Goal: Transaction & Acquisition: Book appointment/travel/reservation

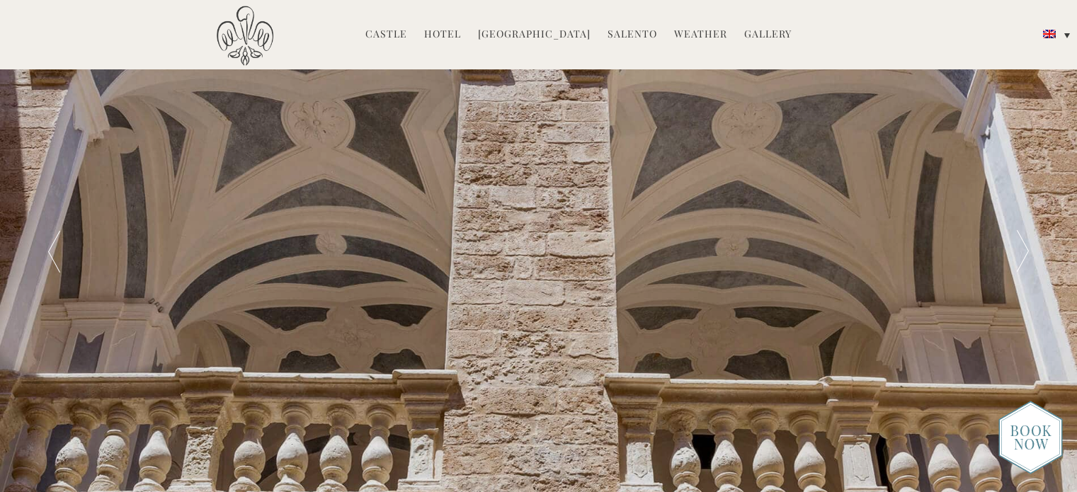
scroll to position [3893, 0]
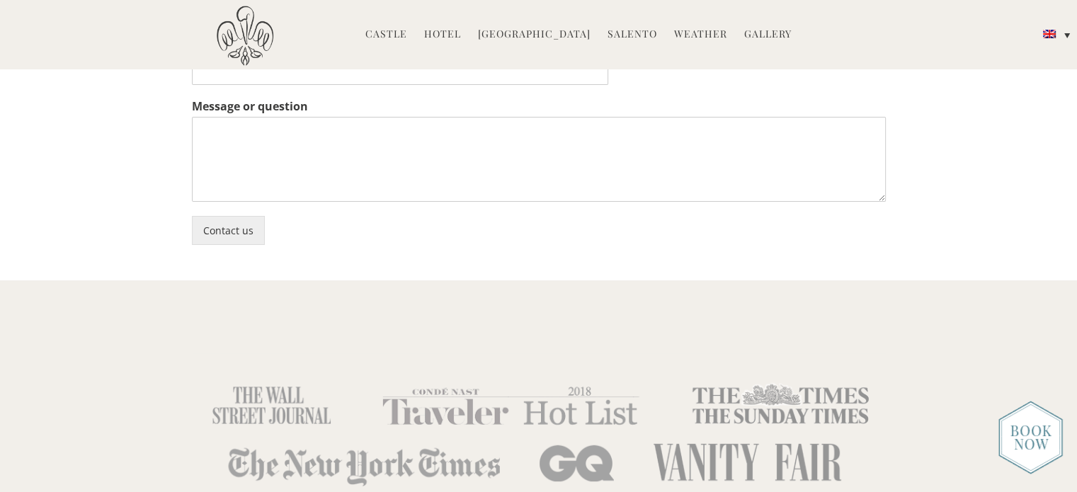
click at [448, 34] on link "Hotel" at bounding box center [442, 35] width 37 height 16
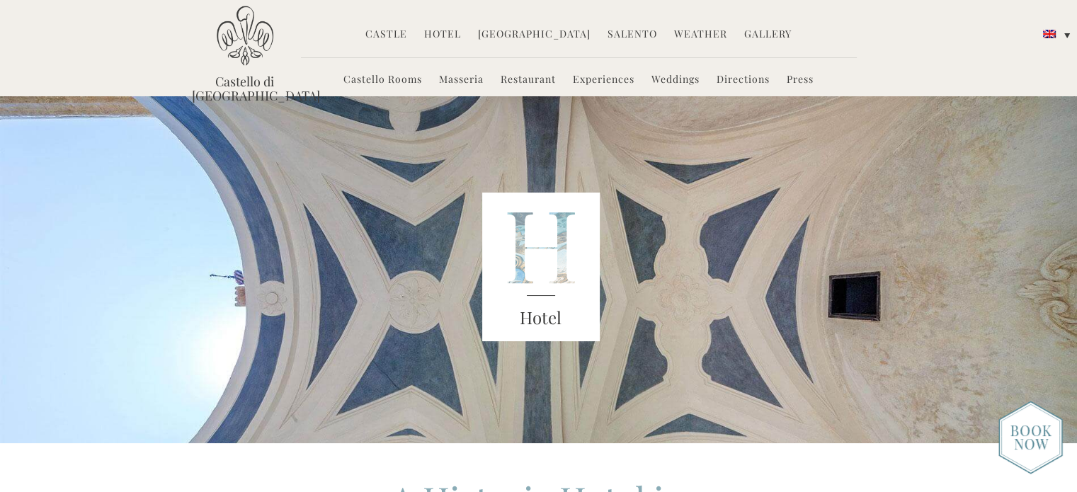
click at [442, 29] on link "Hotel" at bounding box center [442, 35] width 37 height 16
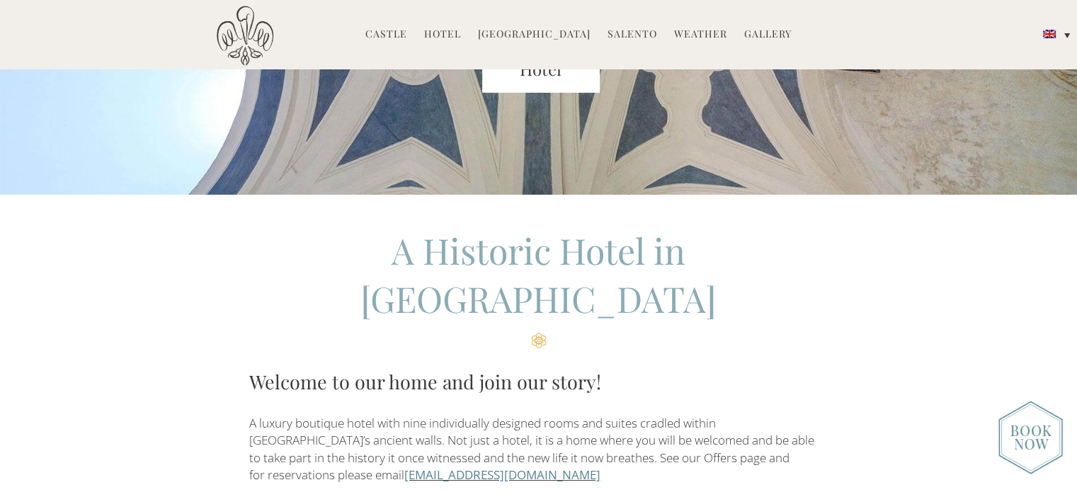
scroll to position [283, 0]
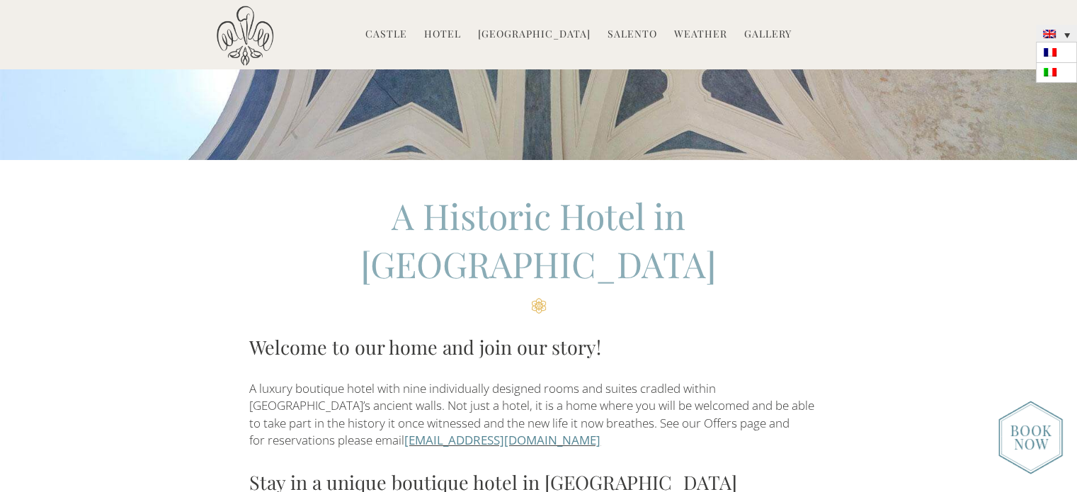
click at [1059, 31] on link at bounding box center [1056, 33] width 41 height 17
click at [877, 230] on div "A Historic Hotel in [GEOGRAPHIC_DATA] Welcome to our home and join our story! A…" at bounding box center [538, 397] width 715 height 410
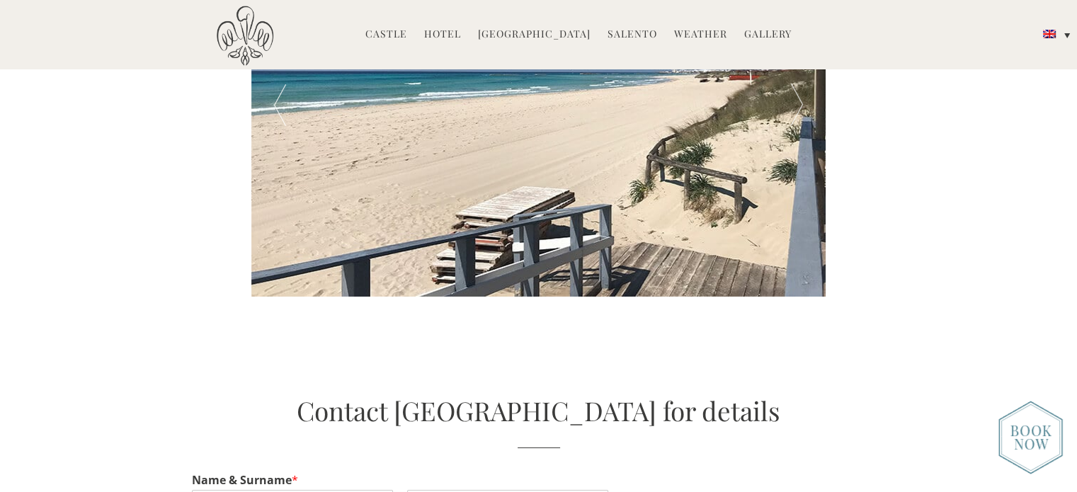
scroll to position [3115, 0]
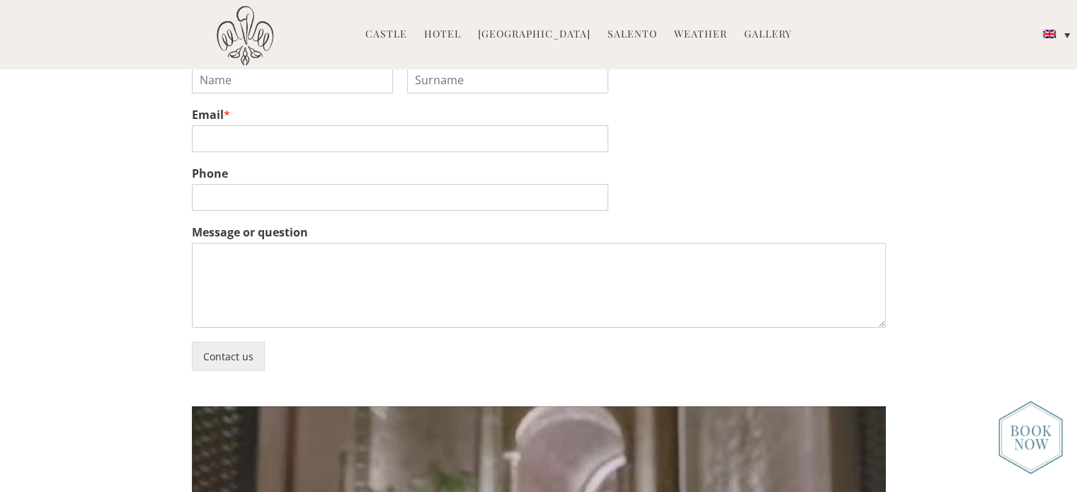
click at [1034, 447] on img at bounding box center [1030, 438] width 64 height 74
